Goal: Information Seeking & Learning: Learn about a topic

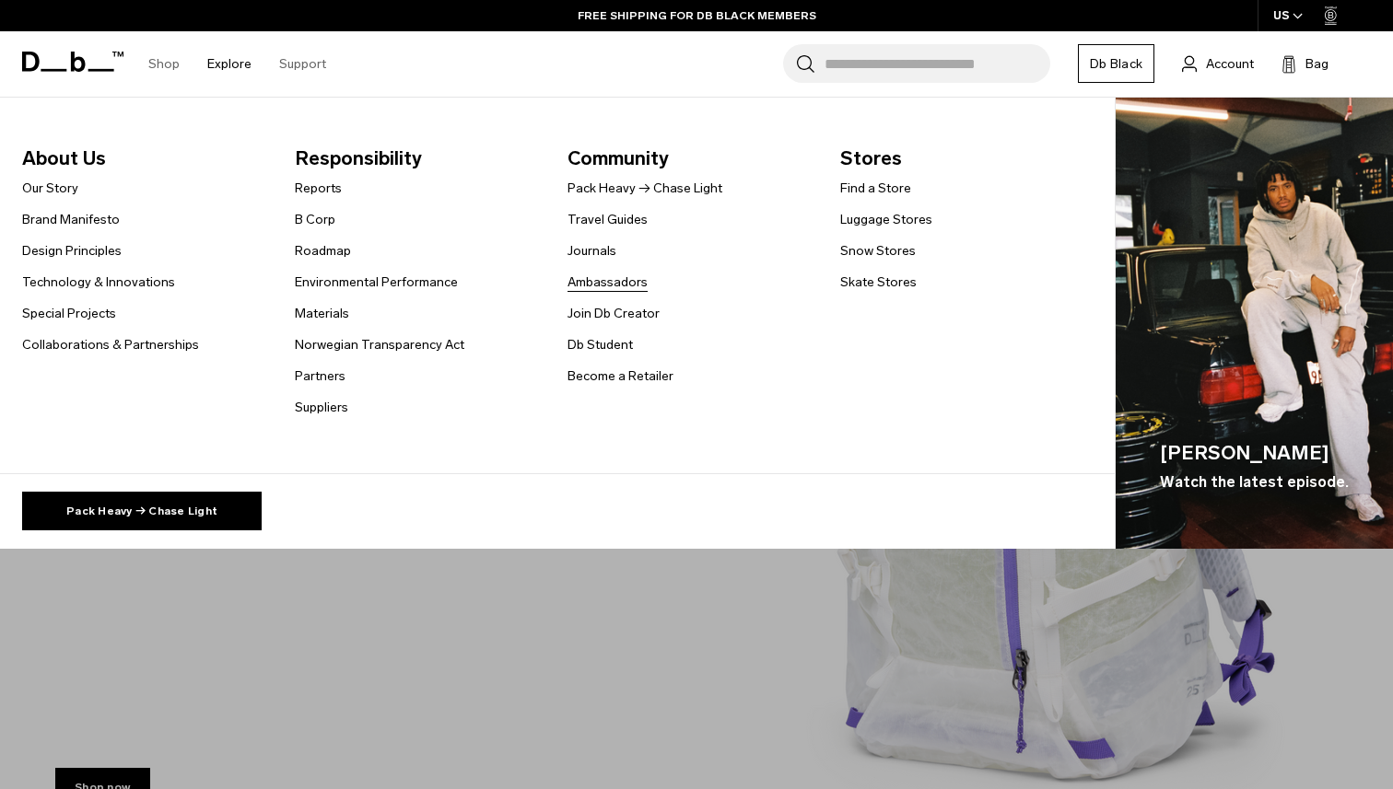
click at [611, 286] on link "Ambassadors" at bounding box center [607, 282] width 80 height 19
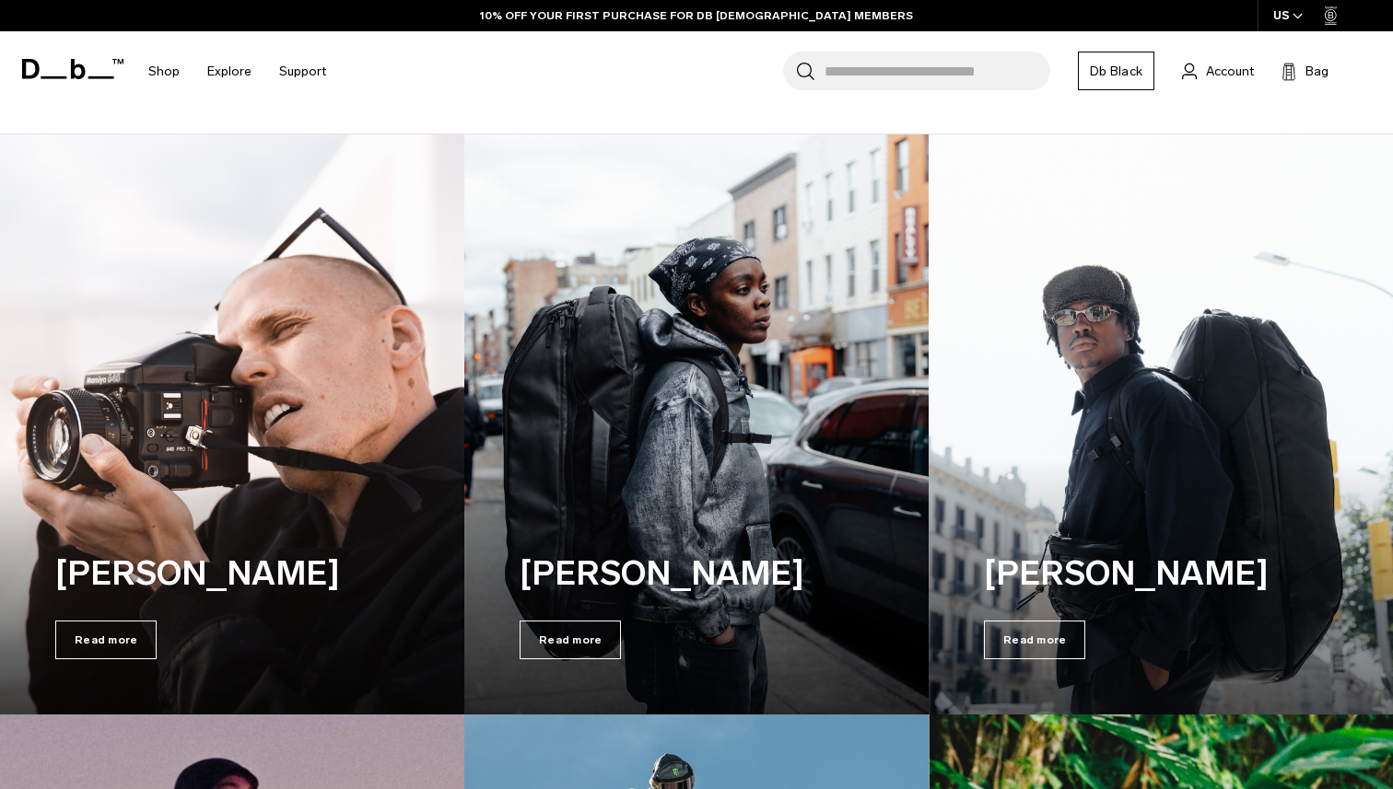
scroll to position [321, 0]
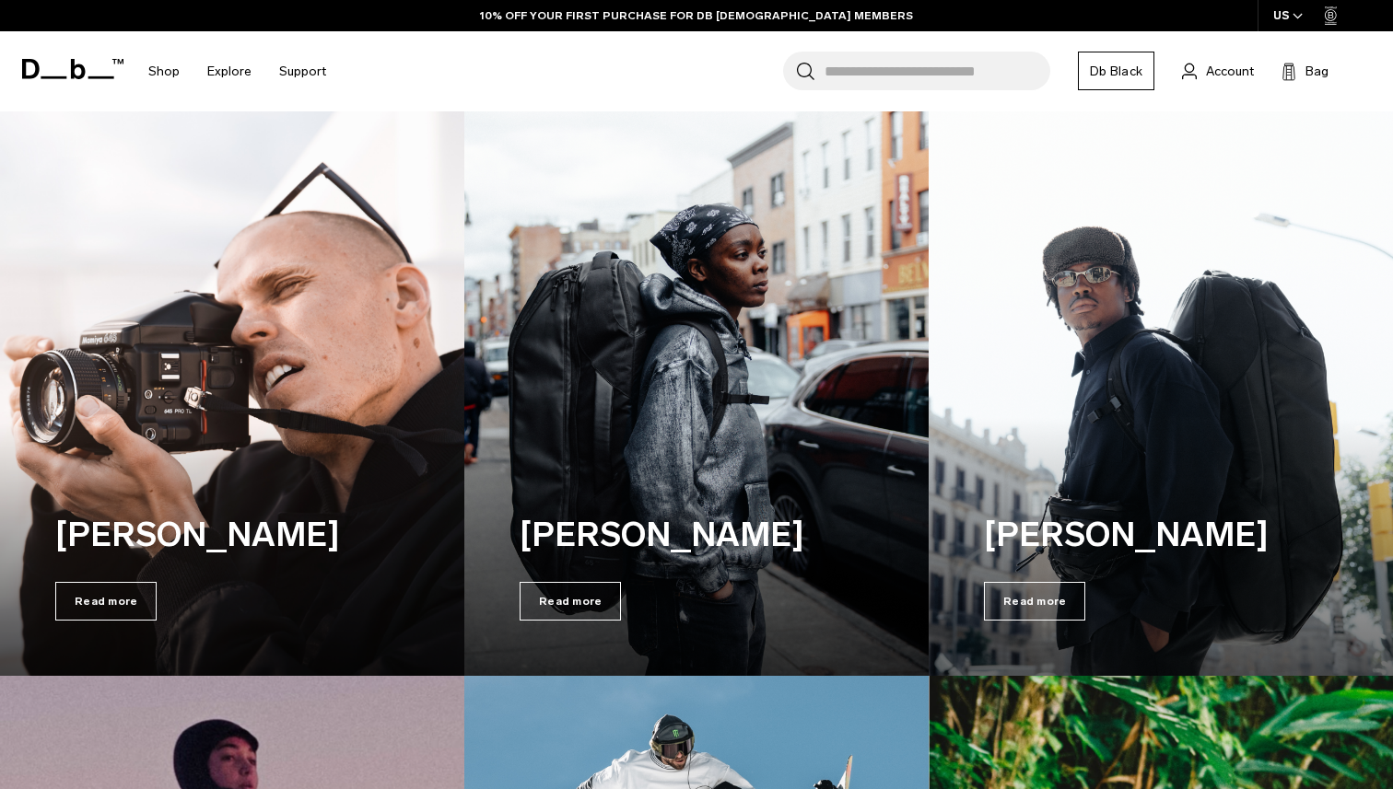
click at [412, 458] on div "Olav Stubberud Read more" at bounding box center [232, 565] width 464 height 221
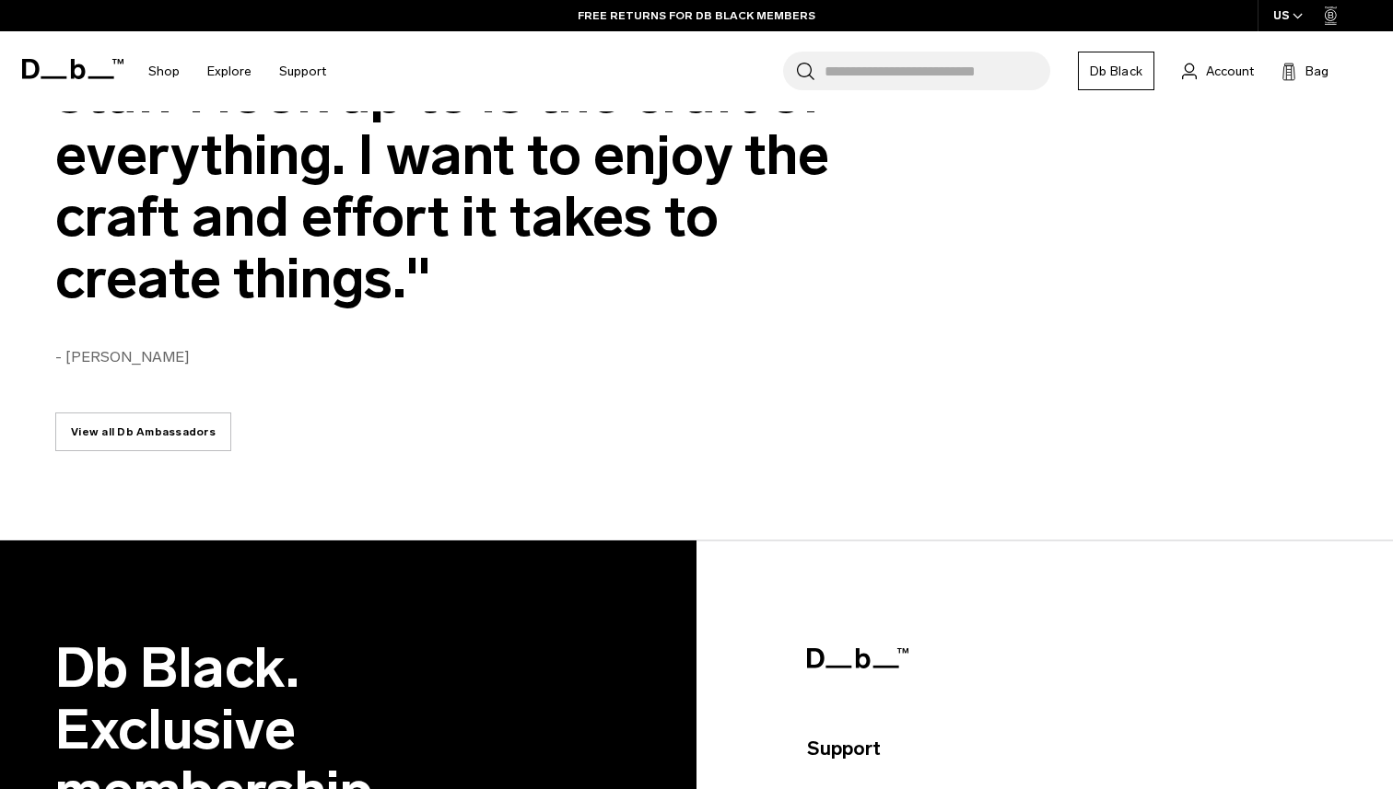
scroll to position [3688, 0]
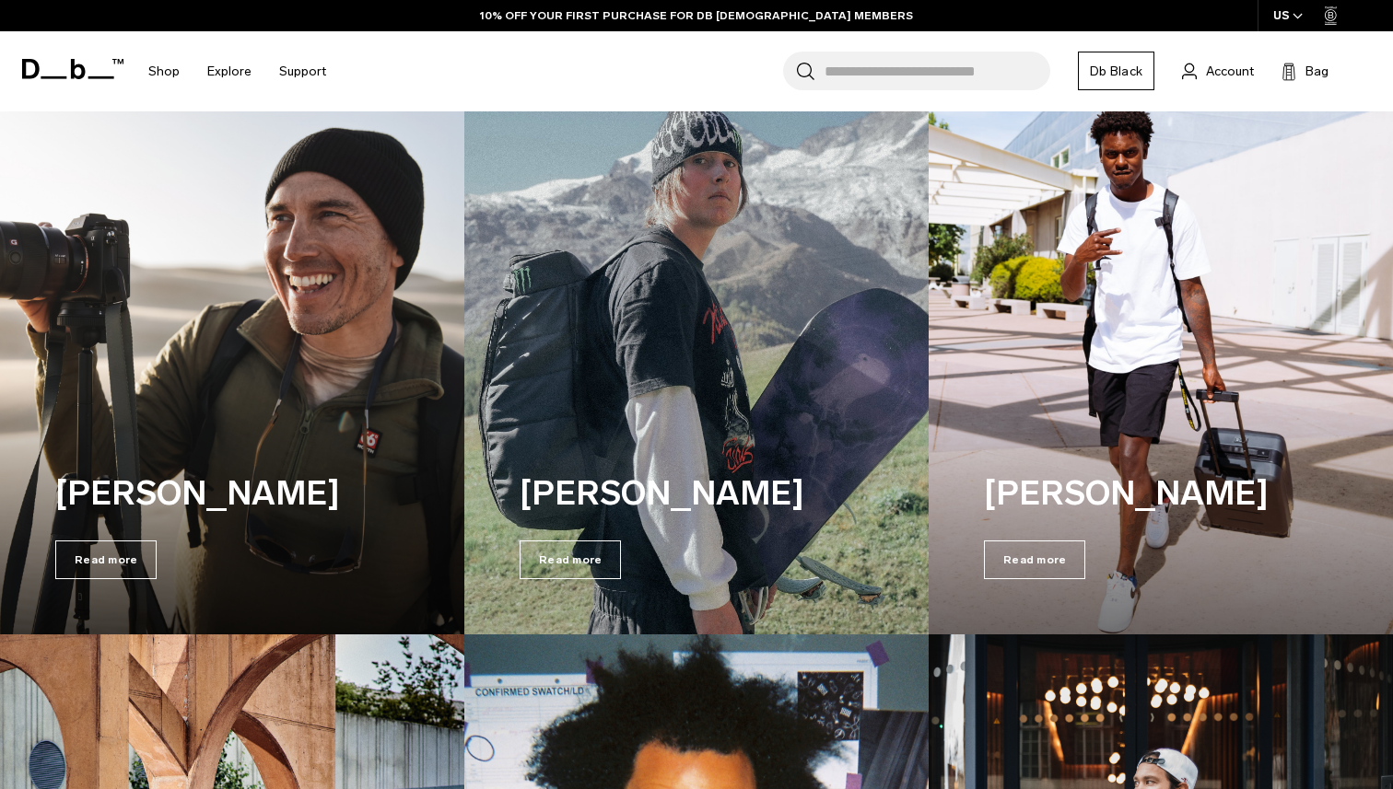
scroll to position [1548, 0]
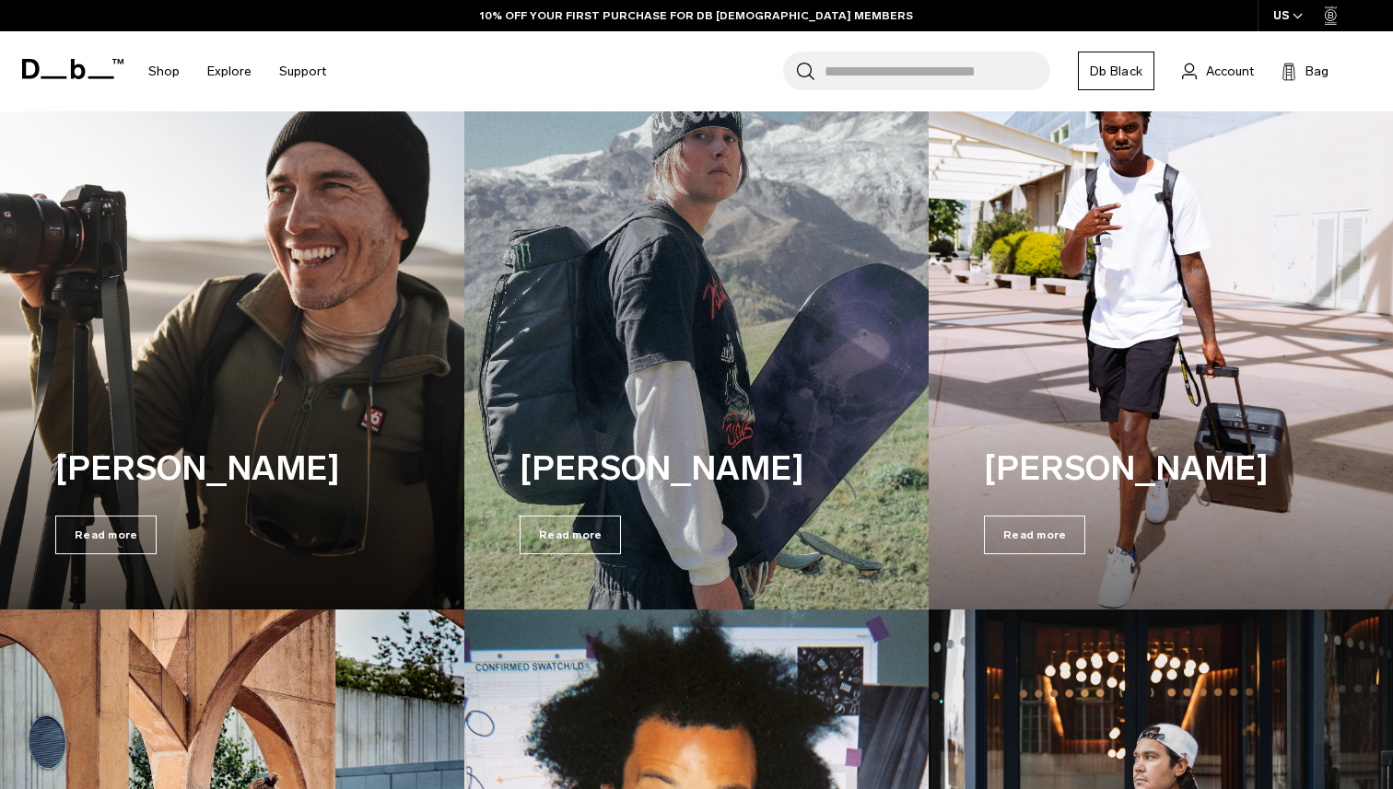
click at [325, 446] on h3 "Chris Burkard" at bounding box center [221, 469] width 332 height 50
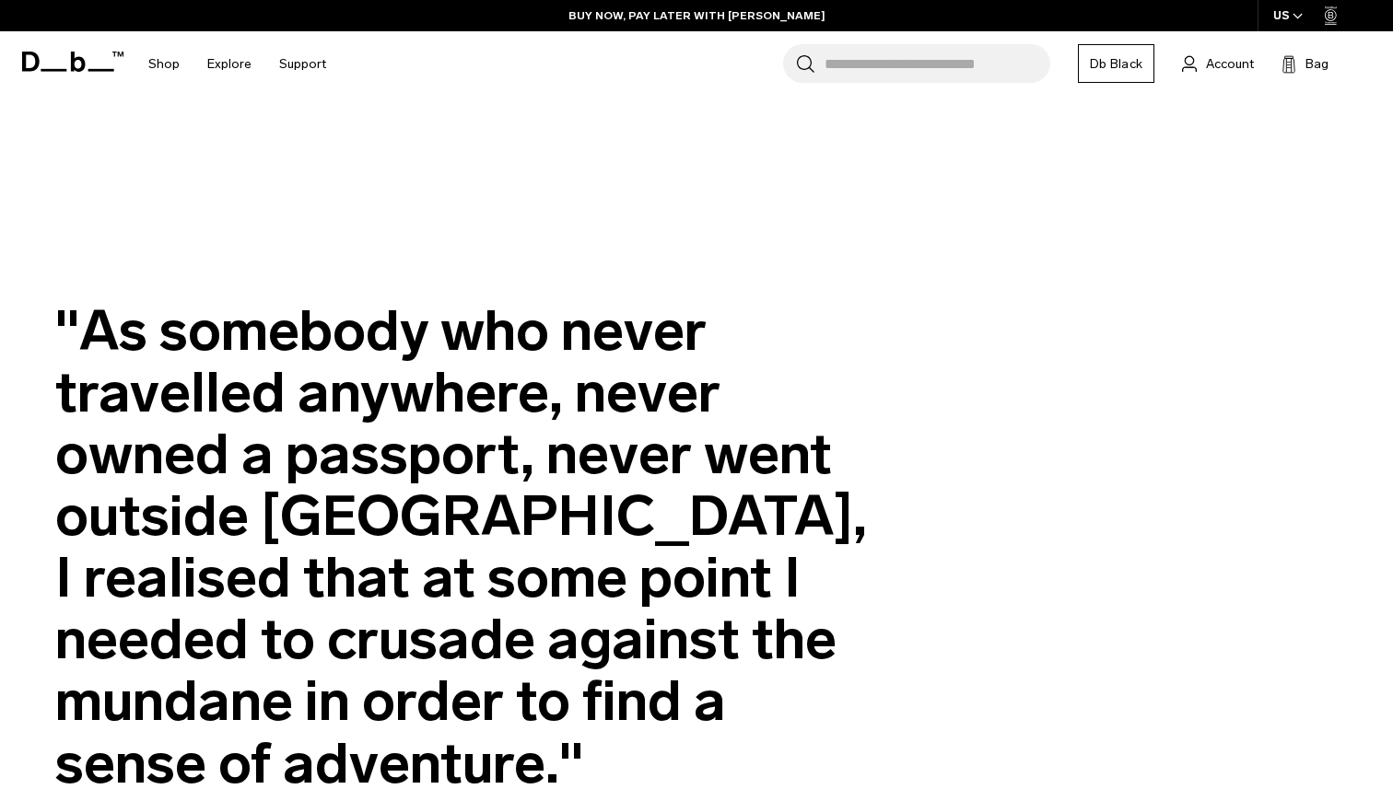
scroll to position [4504, 0]
